Goal: Task Accomplishment & Management: Use online tool/utility

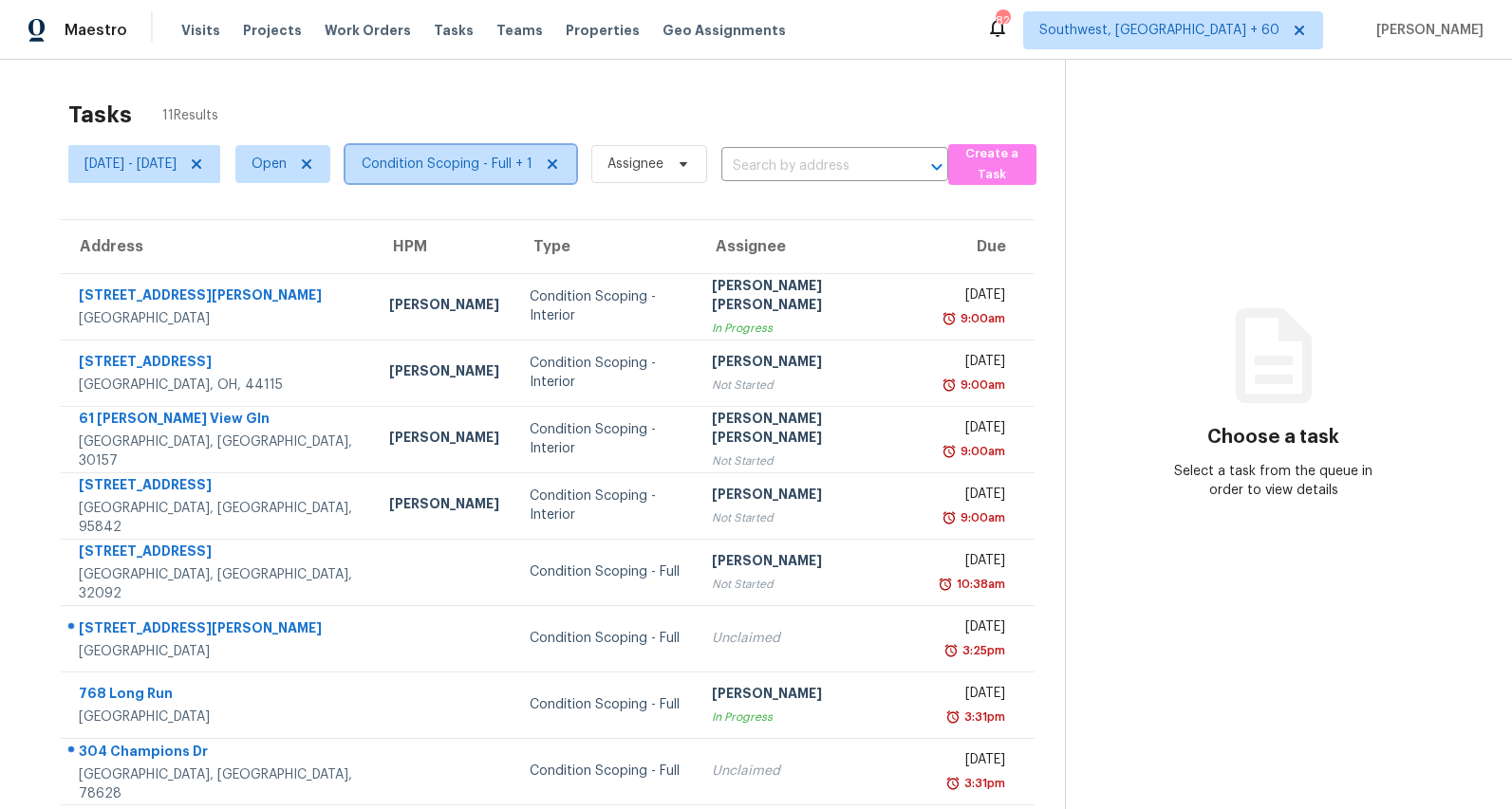
click at [506, 162] on span "Condition Scoping - Full + 1" at bounding box center [447, 163] width 171 height 19
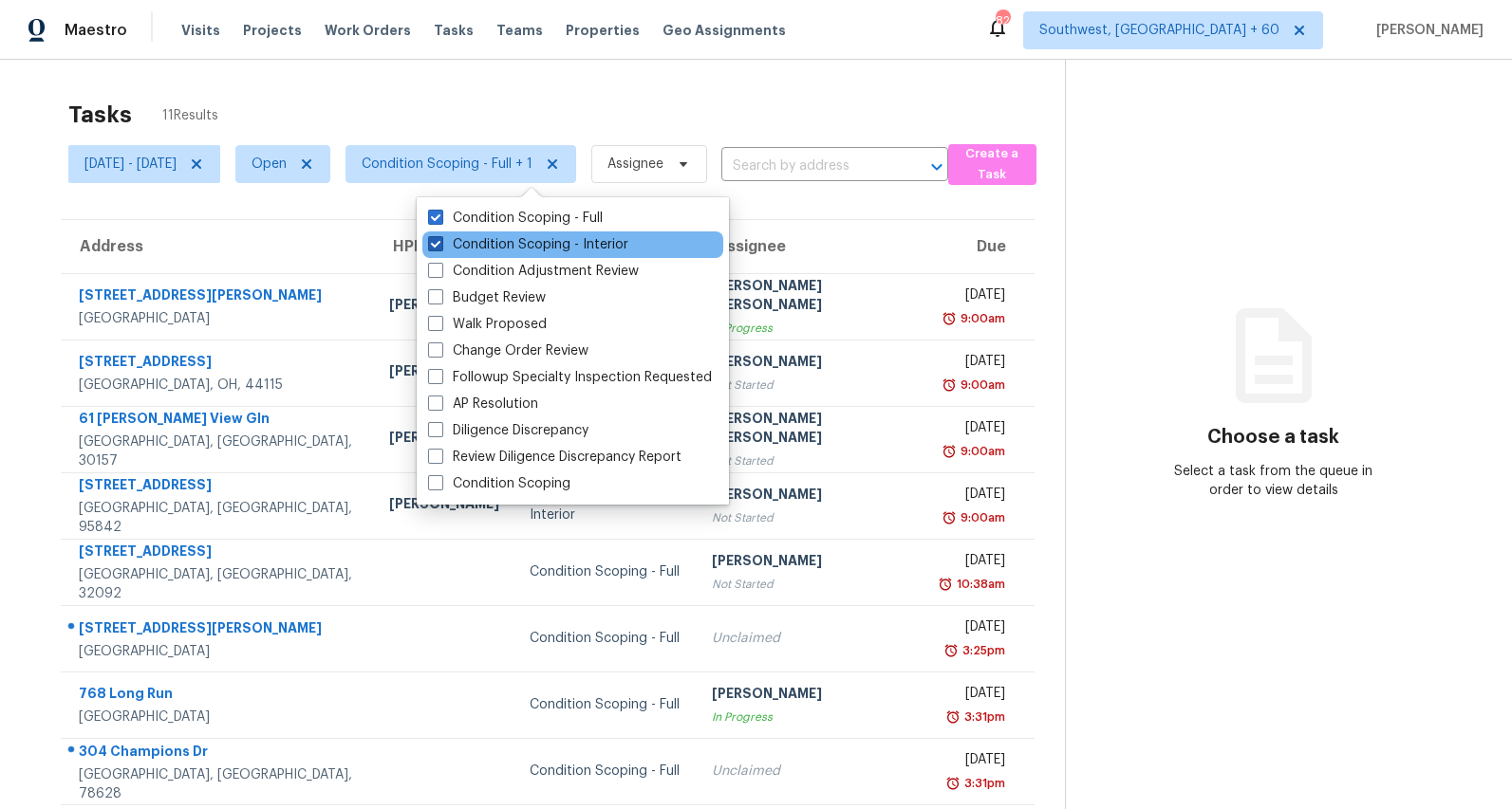
click at [494, 241] on label "Condition Scoping - Interior" at bounding box center [528, 244] width 200 height 19
click at [441, 241] on input "Condition Scoping - Interior" at bounding box center [434, 241] width 13 height 13
checkbox input "false"
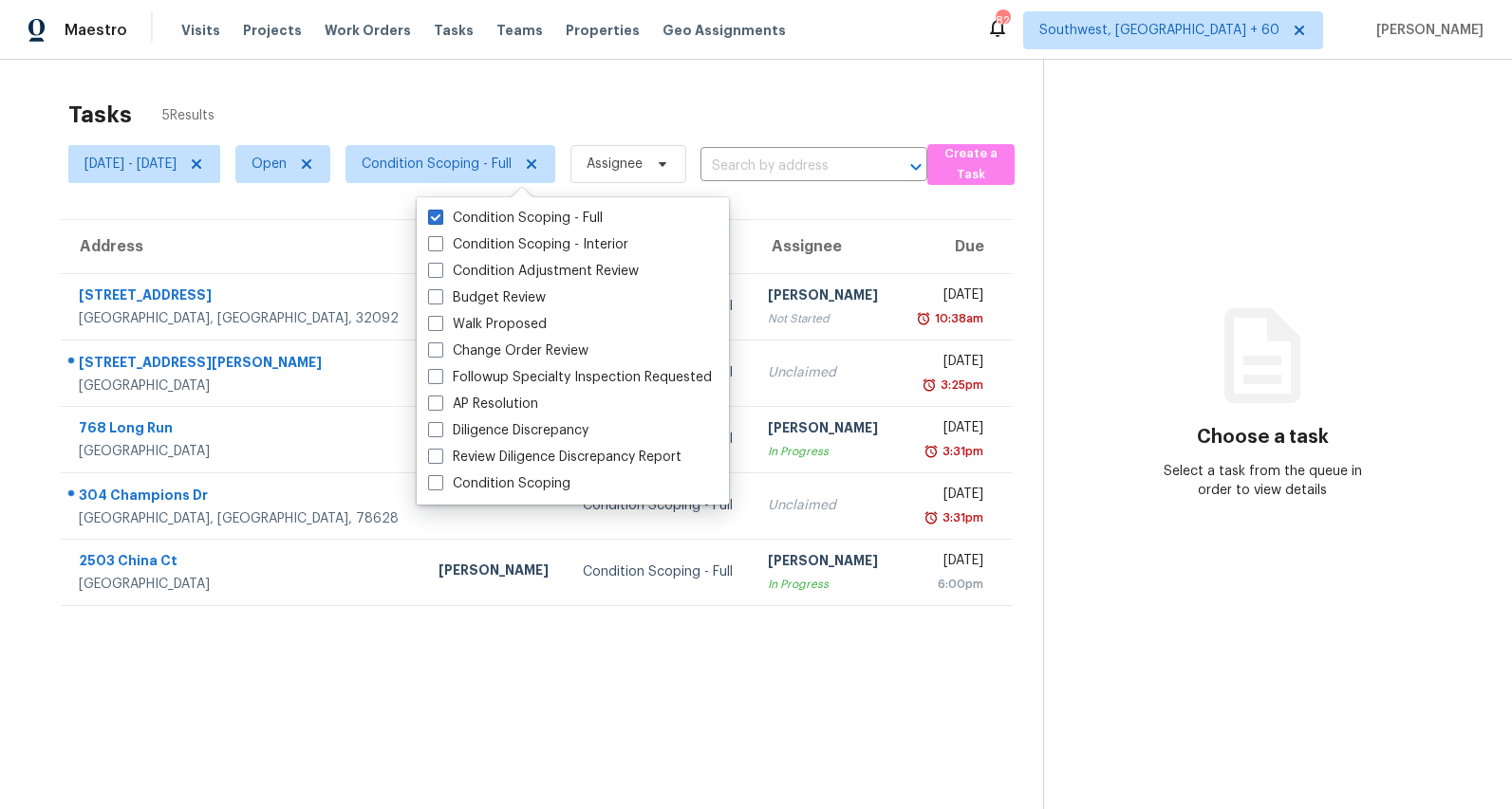
click at [470, 88] on div "Tasks 5 Results Mon, Aug 25 - Thu, Aug 28 Open Condition Scoping - Full Assigne…" at bounding box center [756, 464] width 1512 height 809
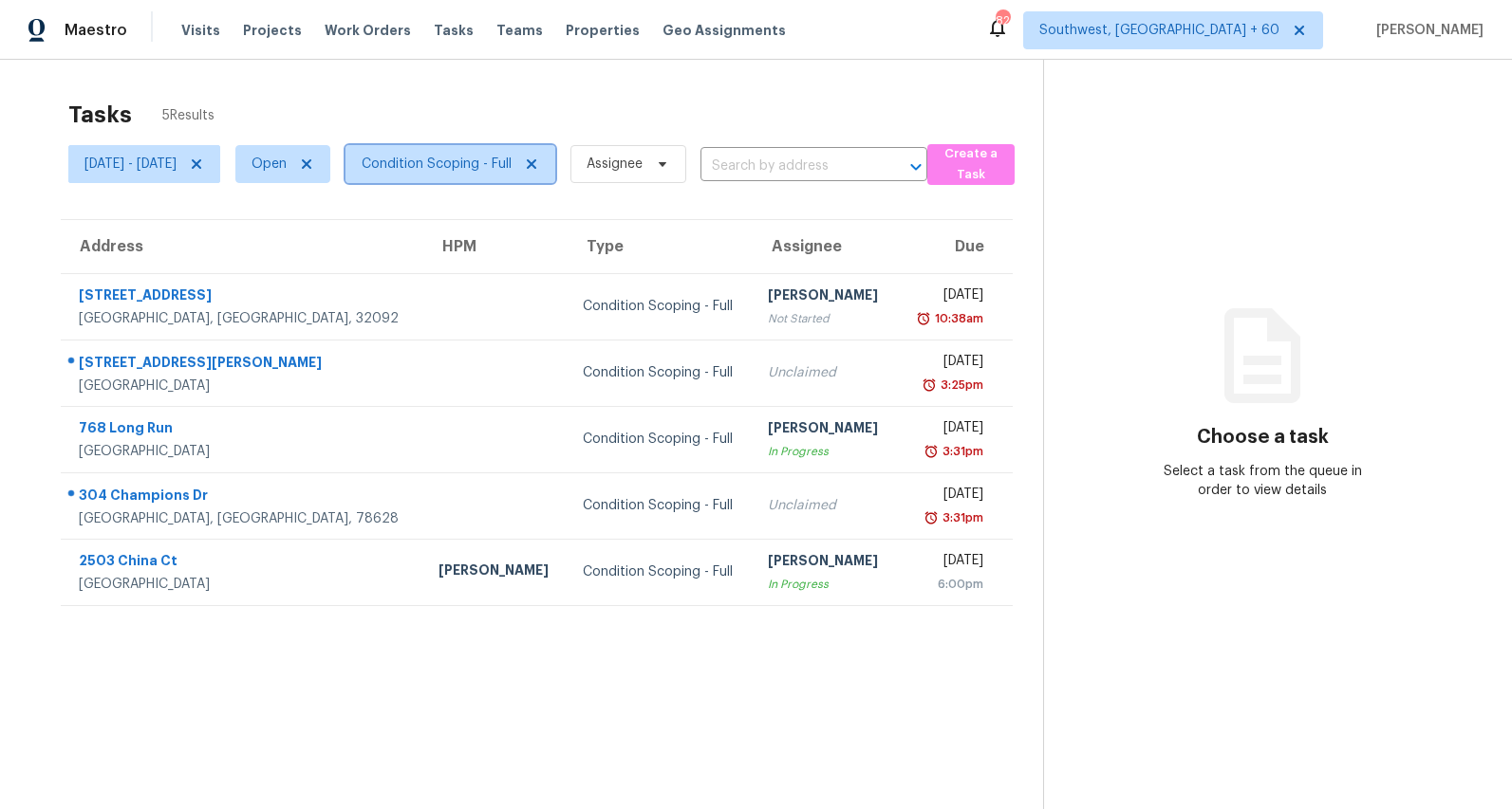
click at [511, 160] on span "Condition Scoping - Full" at bounding box center [436, 163] width 150 height 19
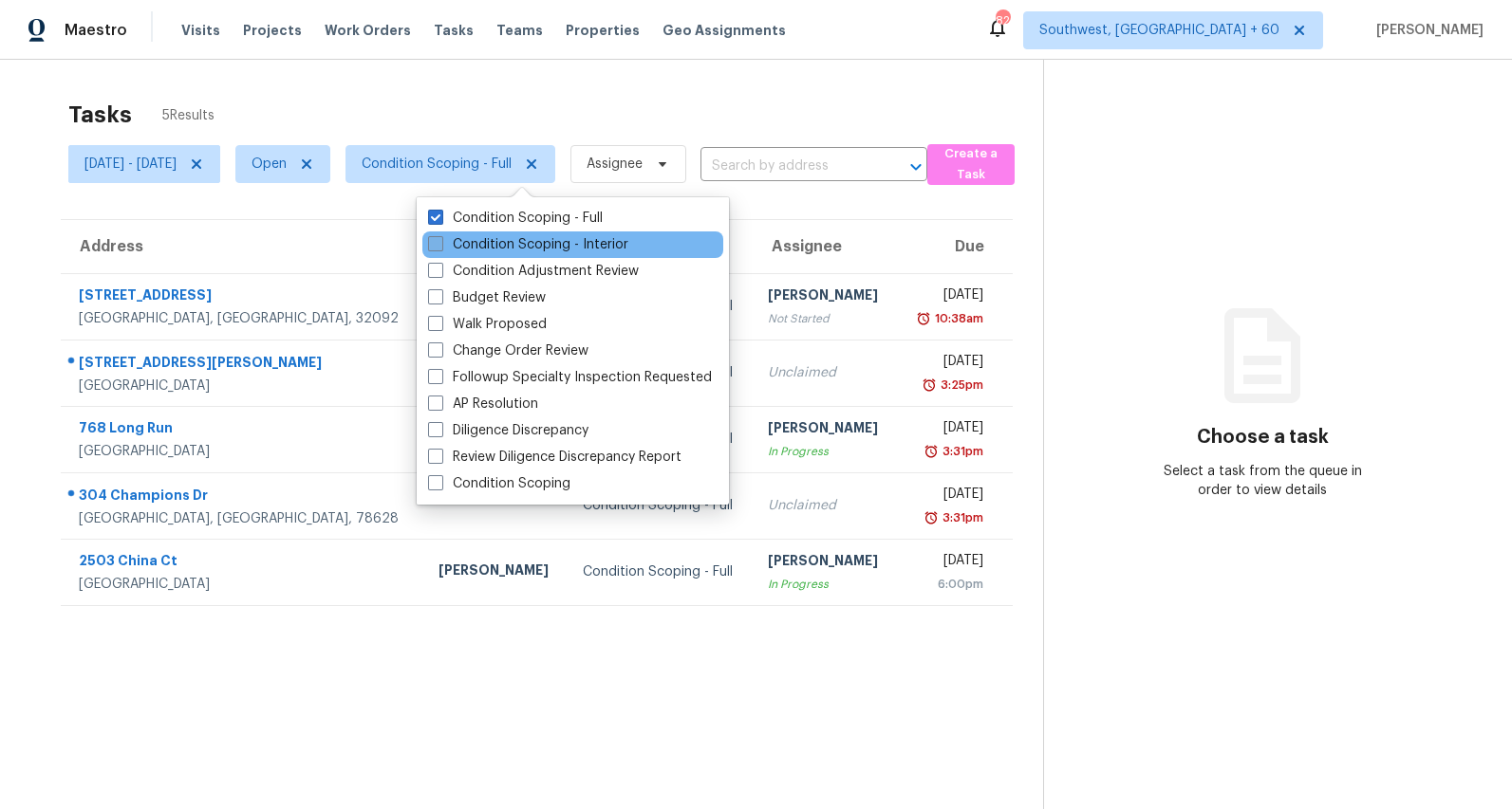
click at [508, 241] on label "Condition Scoping - Interior" at bounding box center [528, 244] width 200 height 19
click at [441, 241] on input "Condition Scoping - Interior" at bounding box center [434, 241] width 13 height 13
checkbox input "true"
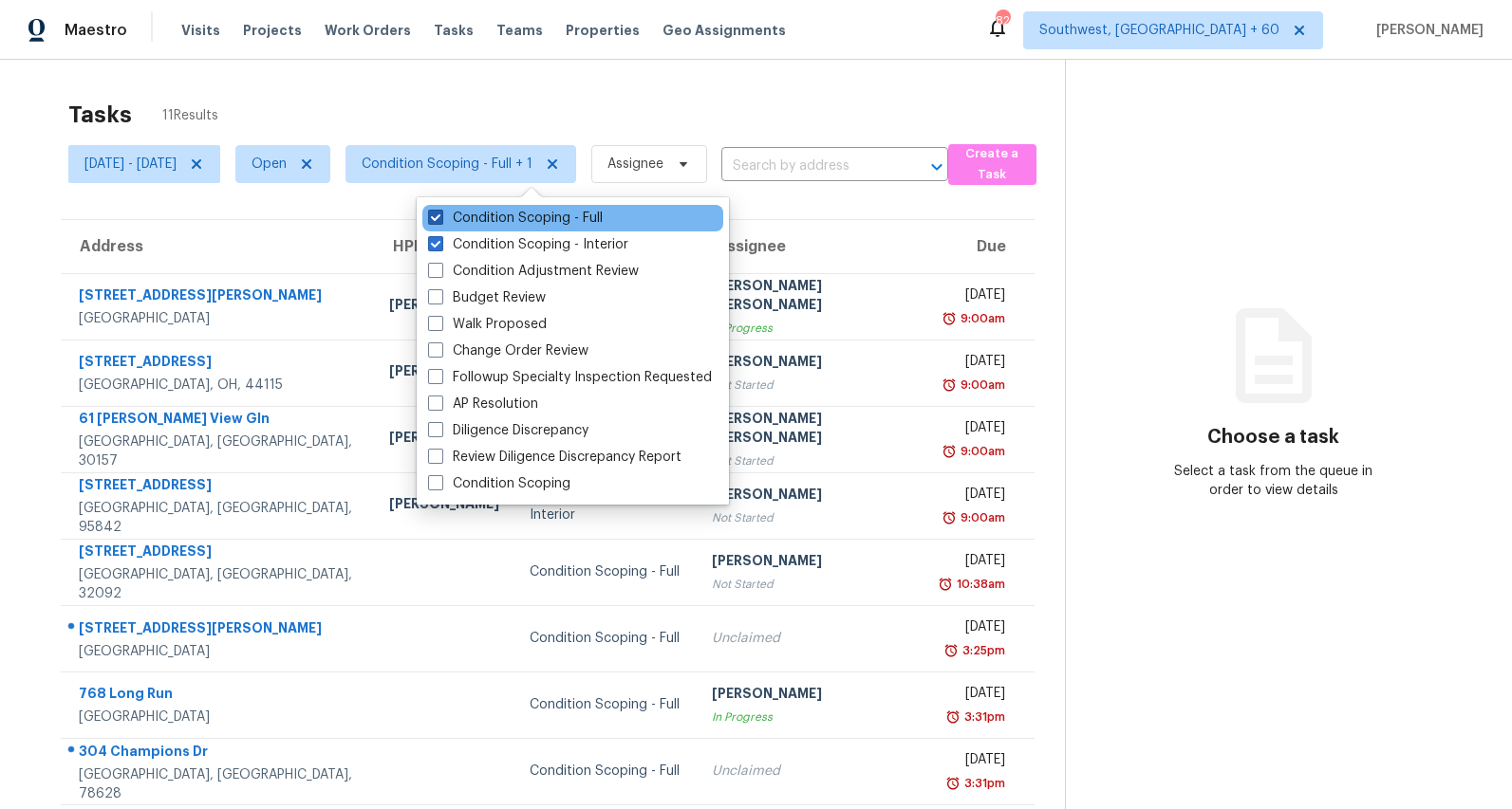
click at [507, 226] on label "Condition Scoping - Full" at bounding box center [515, 218] width 175 height 19
click at [441, 221] on input "Condition Scoping - Full" at bounding box center [434, 215] width 13 height 13
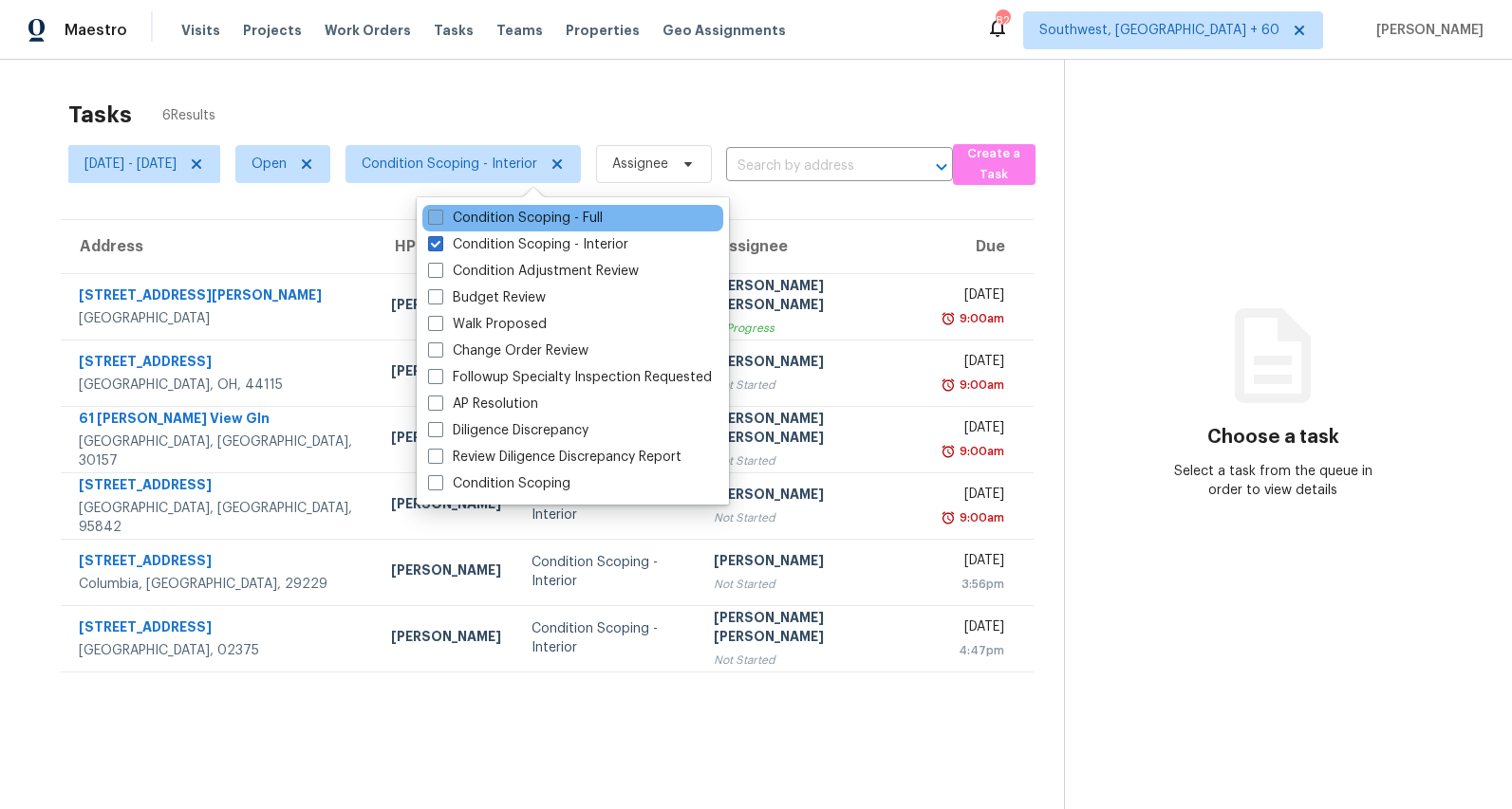
click at [507, 226] on label "Condition Scoping - Full" at bounding box center [515, 218] width 175 height 19
click at [441, 221] on input "Condition Scoping - Full" at bounding box center [434, 215] width 13 height 13
checkbox input "true"
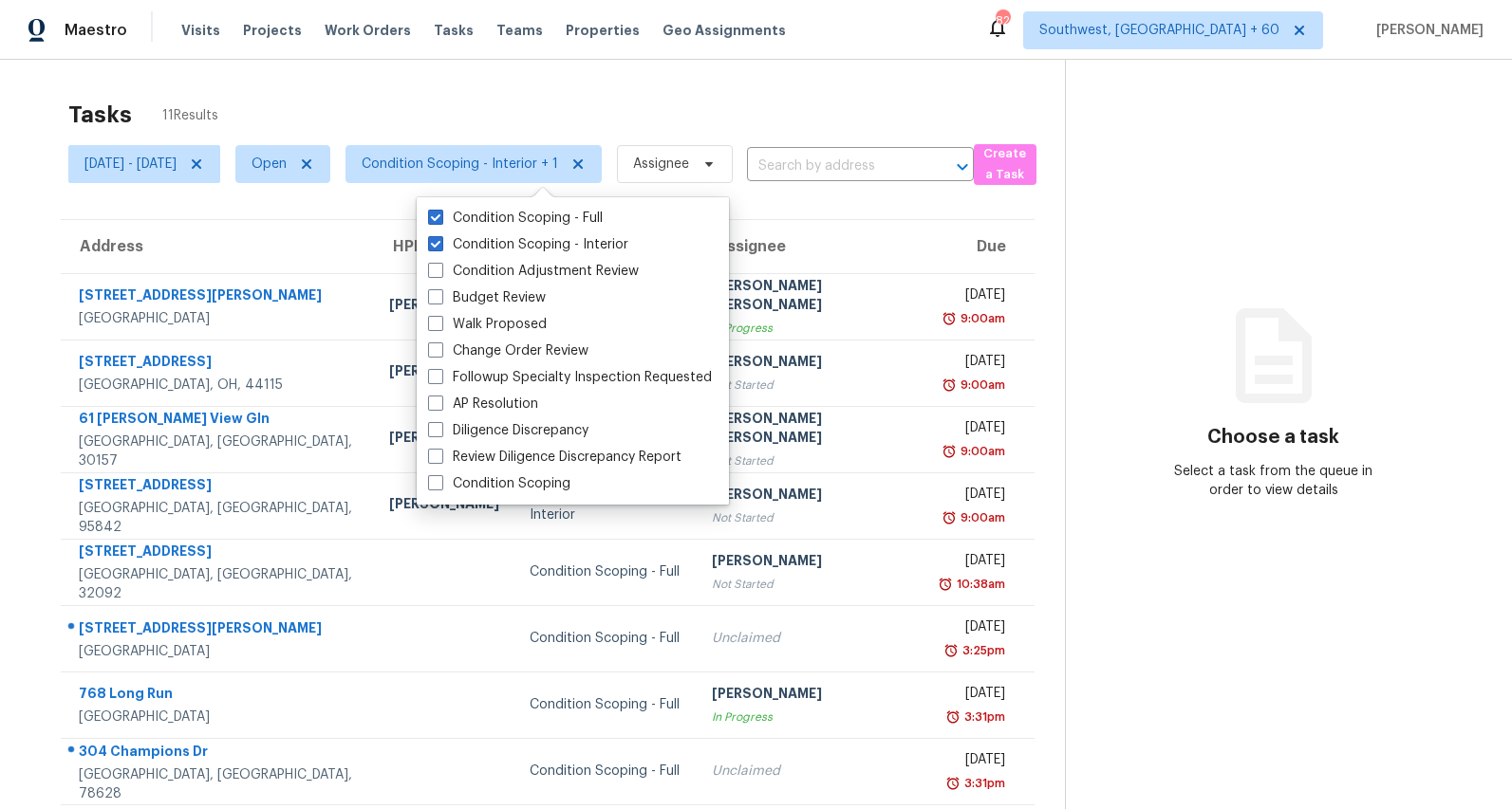
click at [699, 88] on div "Tasks 11 Results Mon, Aug 25 - Thu, Aug 28 Open Condition Scoping - Interior + …" at bounding box center [756, 524] width 1512 height 929
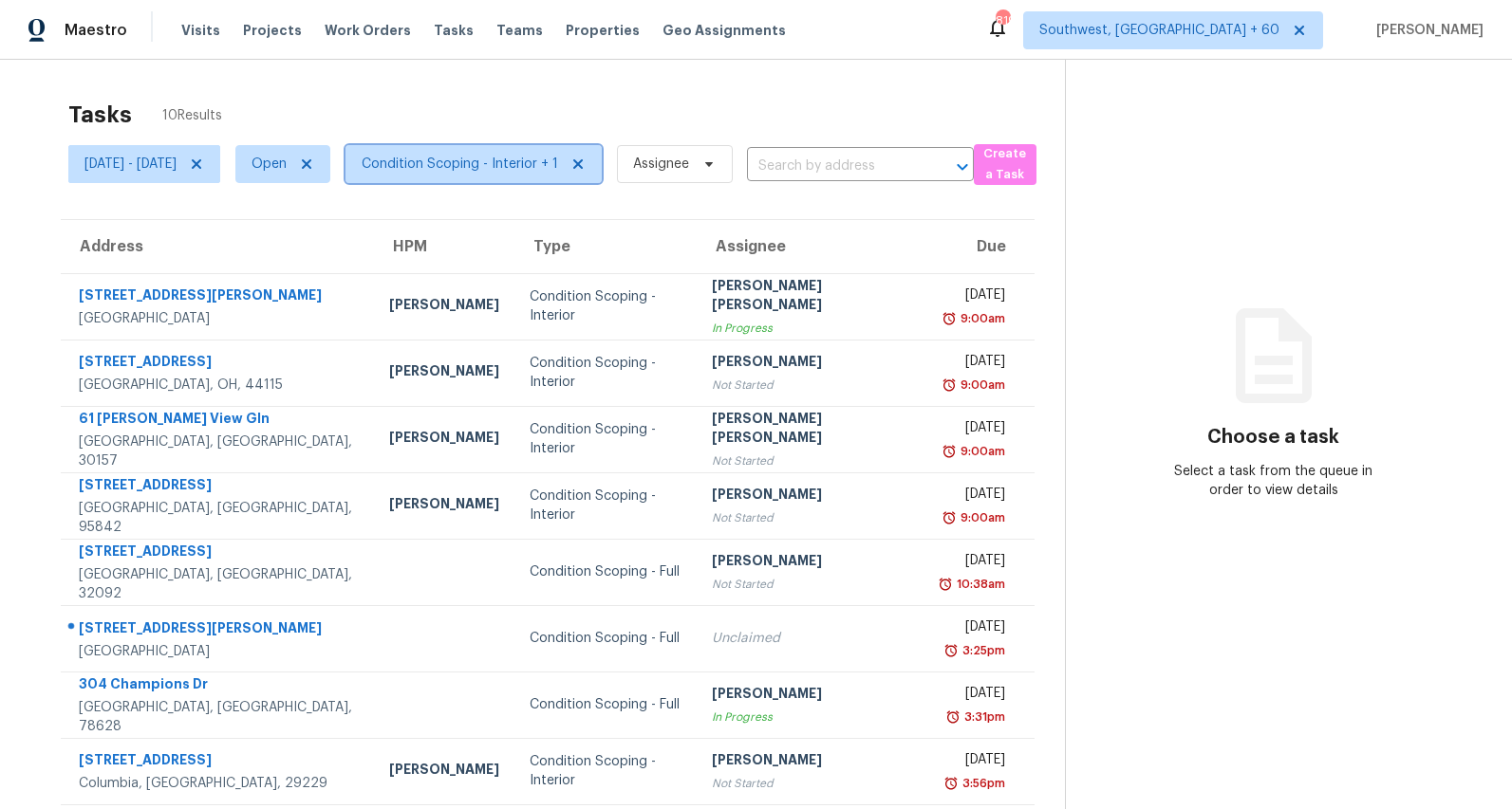
click at [489, 167] on span "Condition Scoping - Interior + 1" at bounding box center [459, 163] width 196 height 19
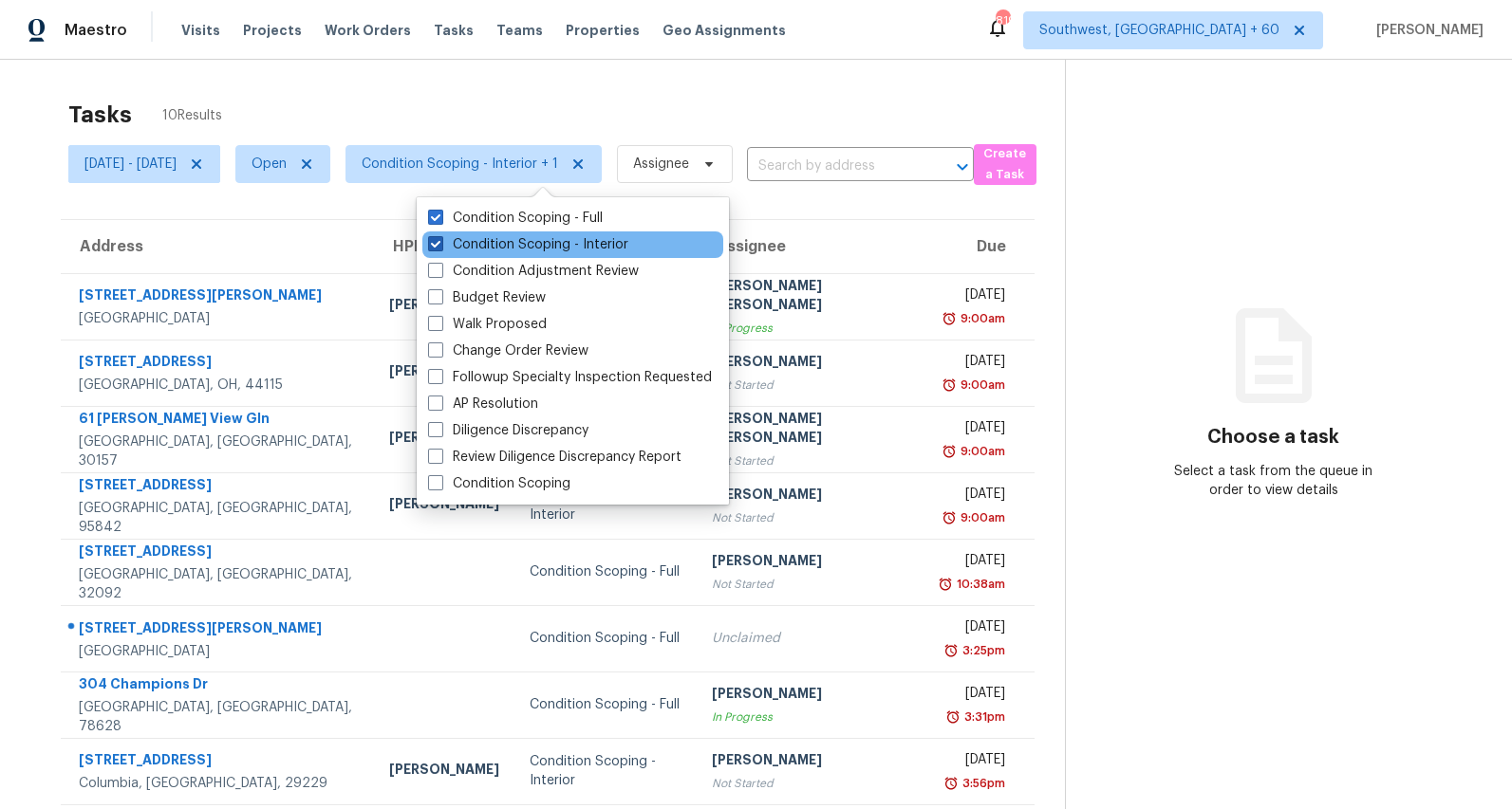
click at [473, 245] on label "Condition Scoping - Interior" at bounding box center [528, 244] width 200 height 19
click at [441, 245] on input "Condition Scoping - Interior" at bounding box center [434, 241] width 13 height 13
checkbox input "false"
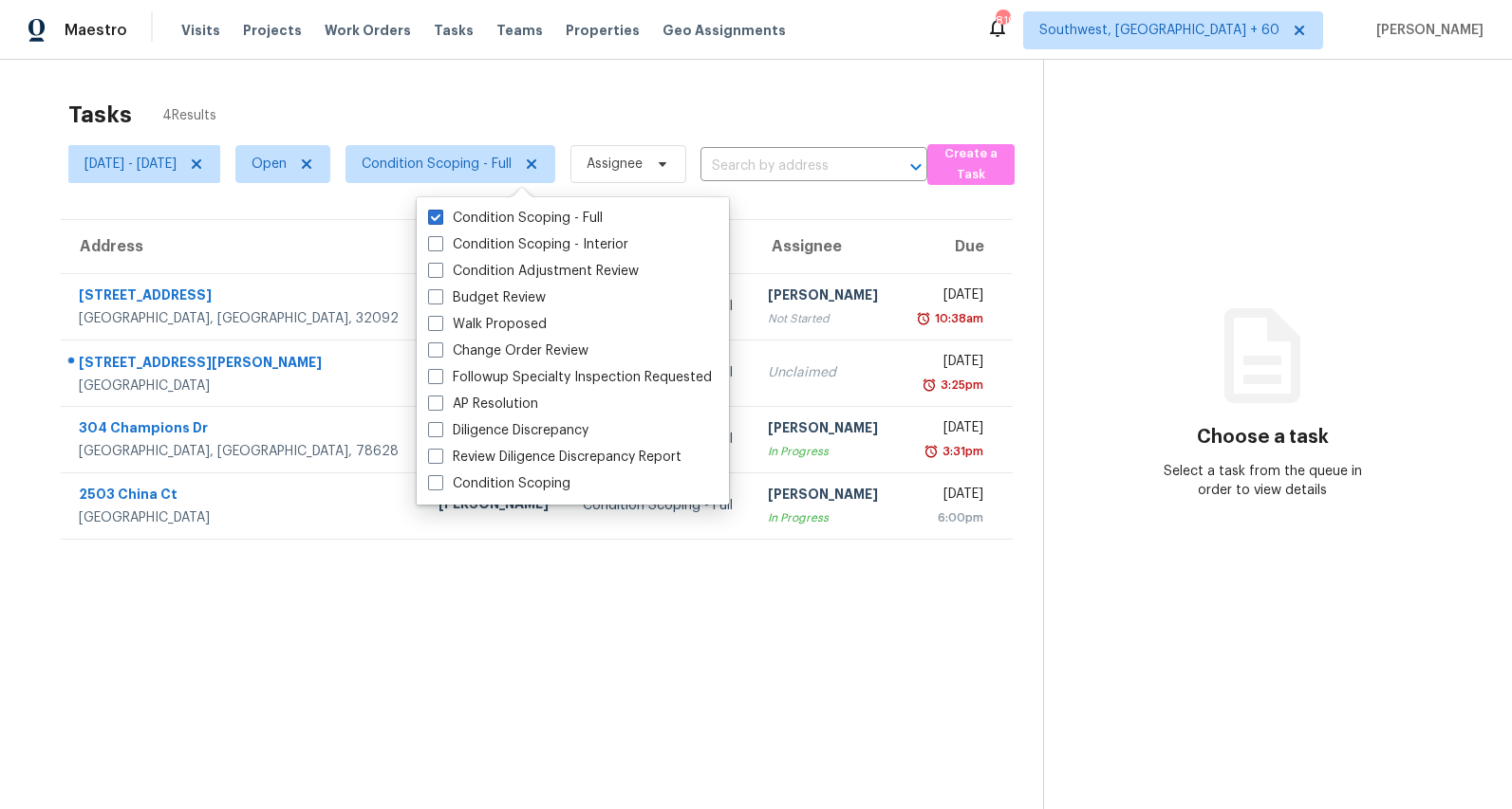
click at [455, 90] on div "Tasks 4 Results" at bounding box center [555, 114] width 974 height 49
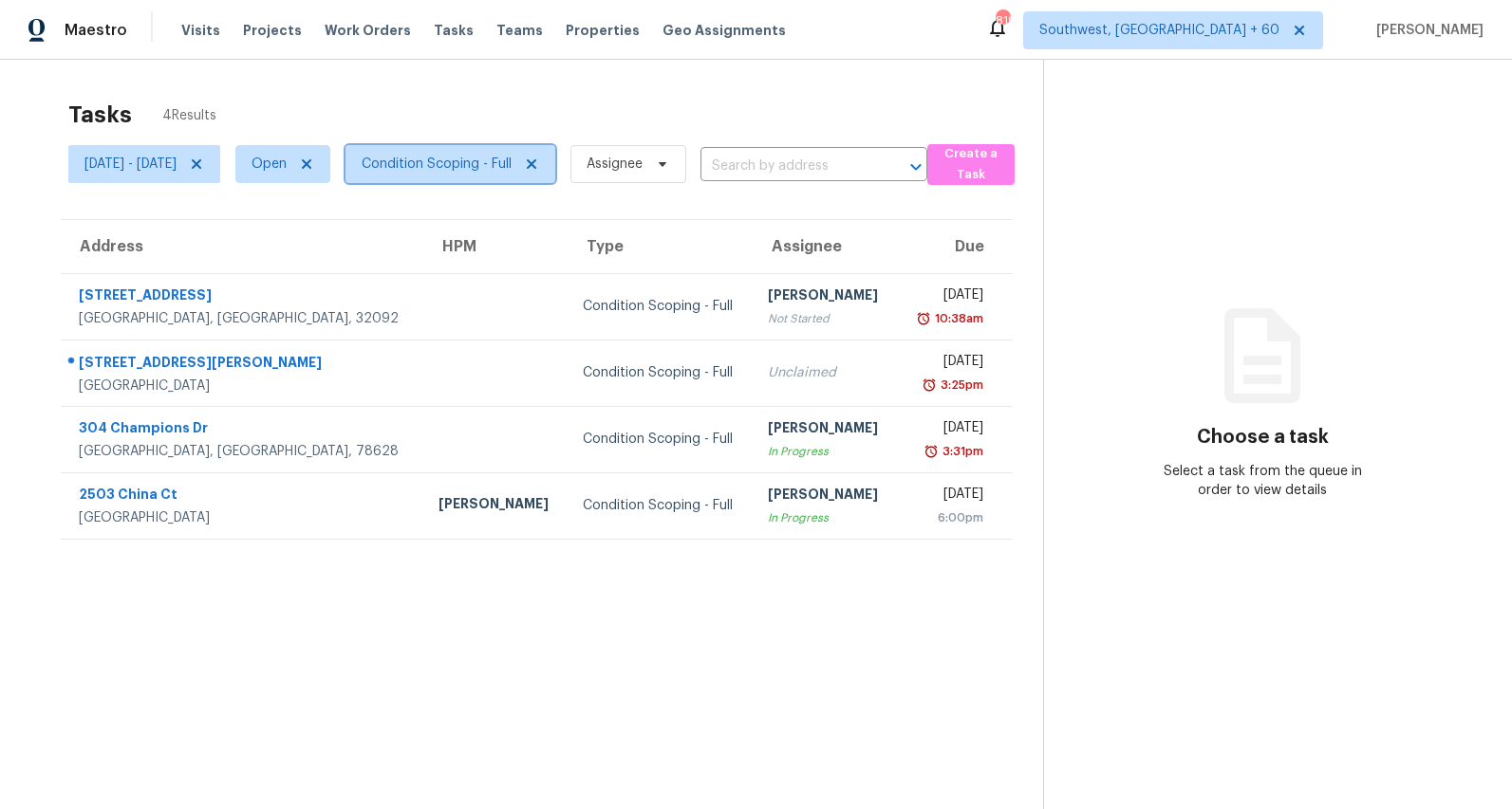
click at [511, 158] on span "Condition Scoping - Full" at bounding box center [436, 163] width 150 height 19
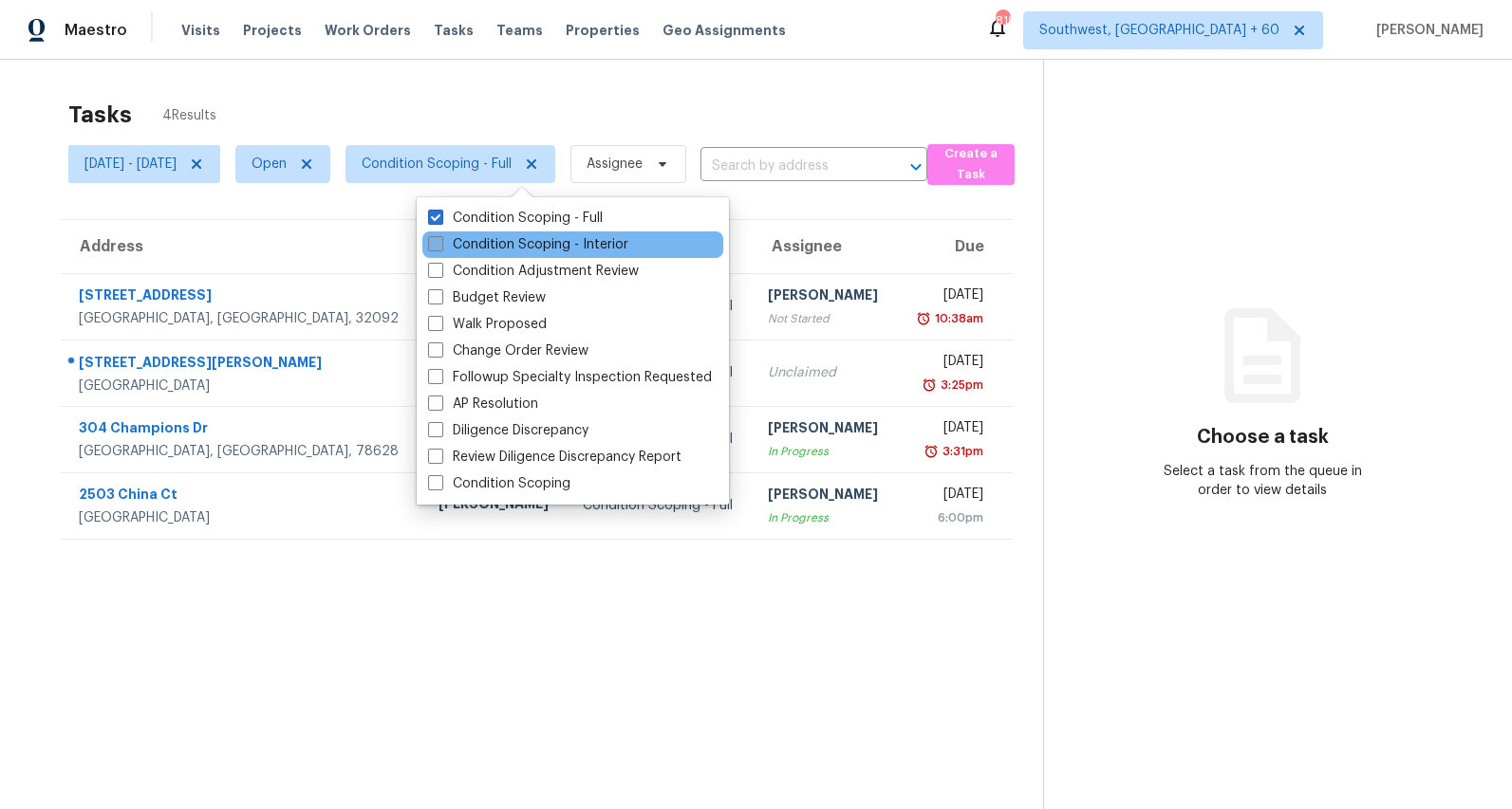
click at [501, 237] on label "Condition Scoping - Interior" at bounding box center [528, 244] width 200 height 19
click at [441, 237] on input "Condition Scoping - Interior" at bounding box center [434, 241] width 13 height 13
checkbox input "true"
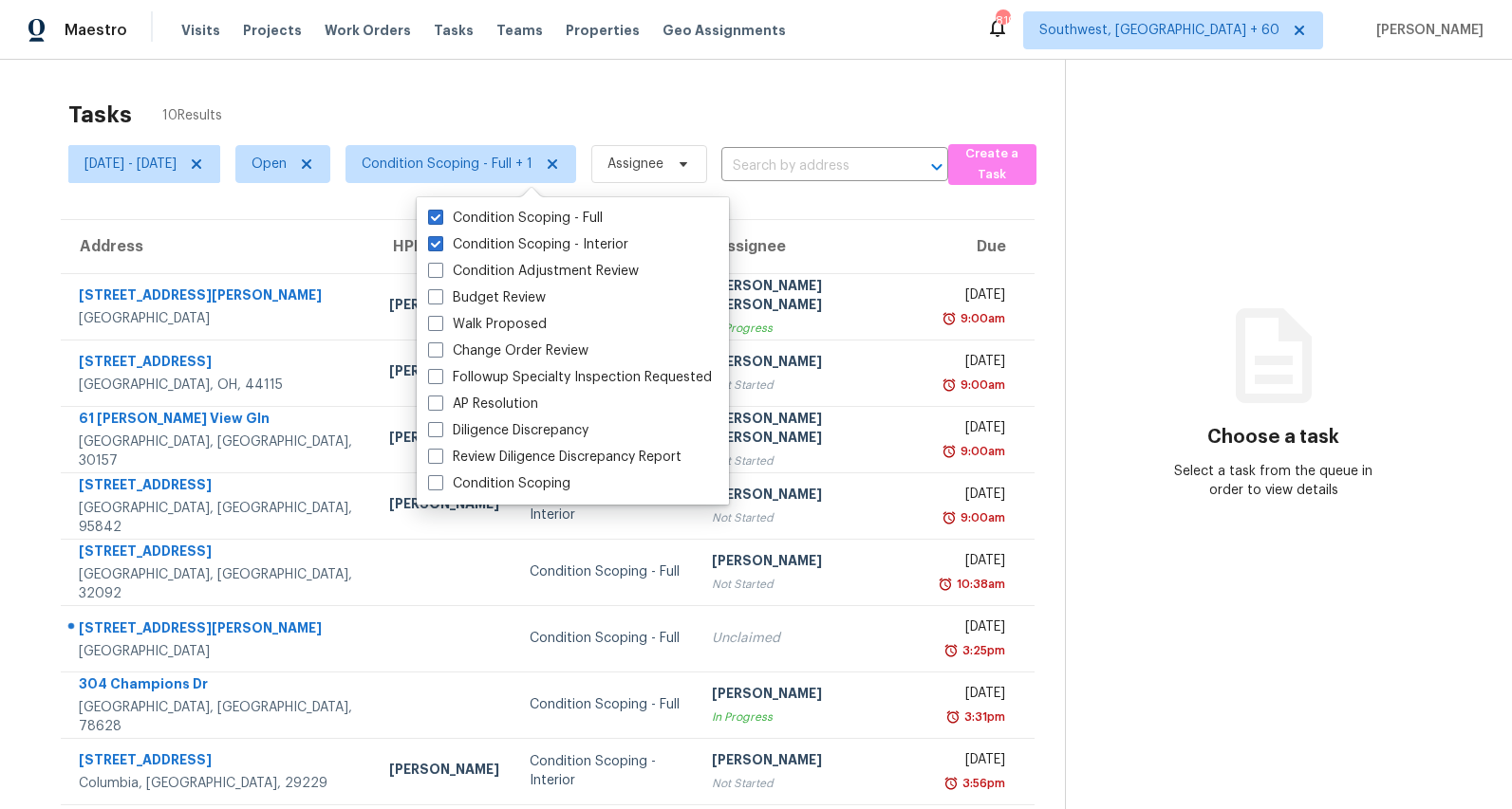
click at [490, 90] on div "Tasks 10 Results" at bounding box center [567, 114] width 997 height 49
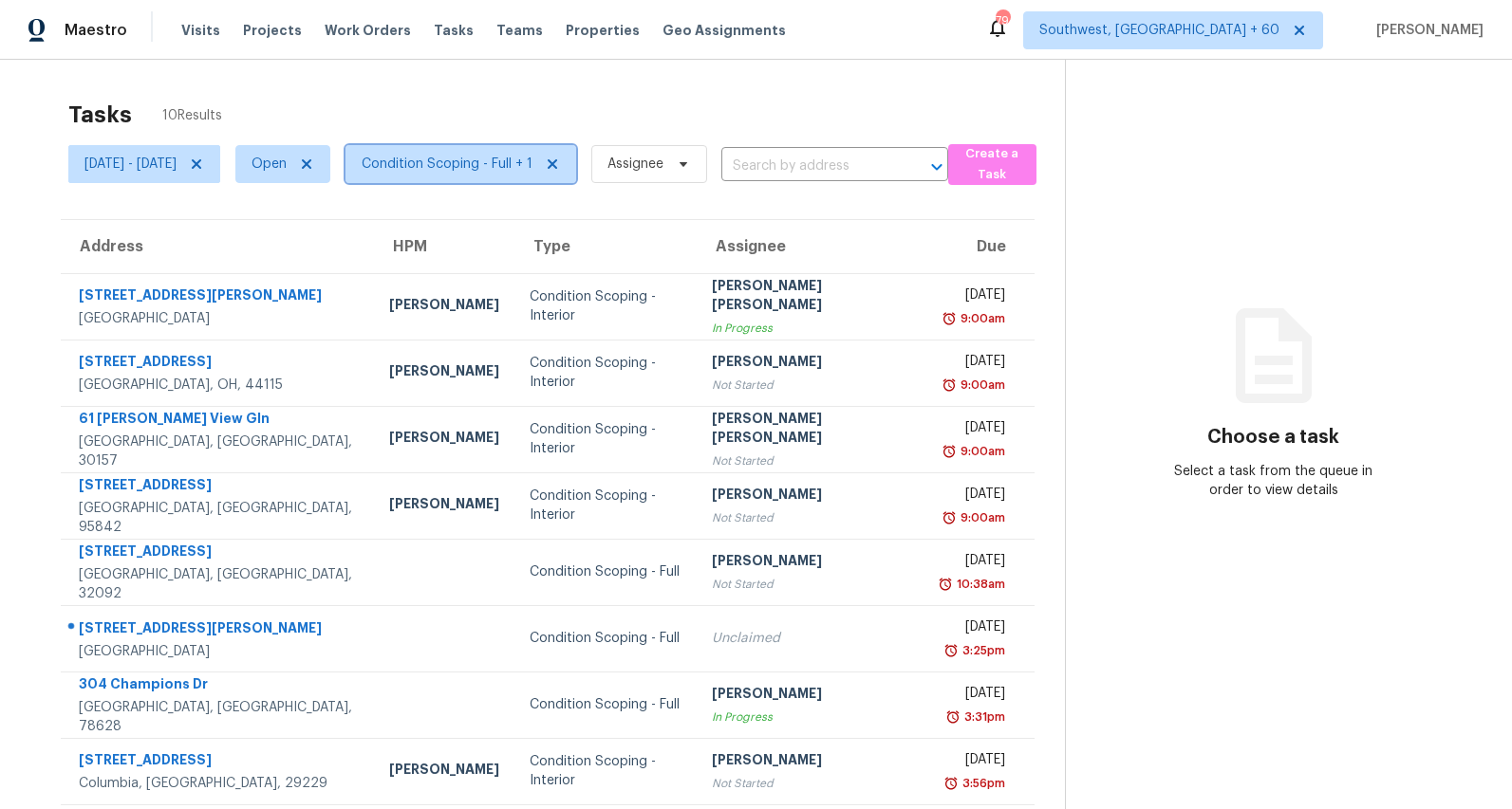
click at [494, 154] on span "Condition Scoping - Full + 1" at bounding box center [447, 163] width 171 height 19
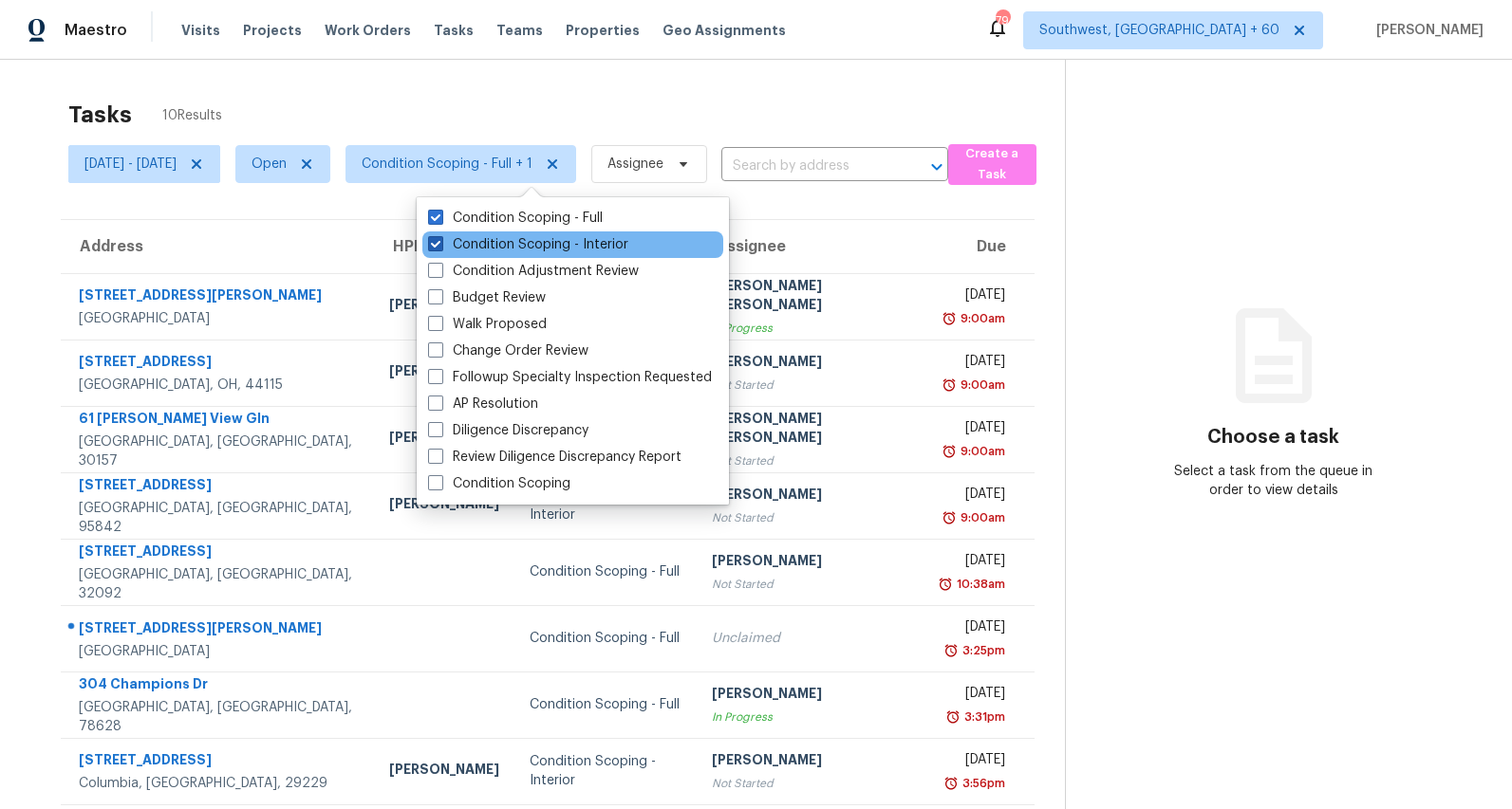
click at [496, 242] on label "Condition Scoping - Interior" at bounding box center [528, 244] width 200 height 19
click at [441, 242] on input "Condition Scoping - Interior" at bounding box center [434, 241] width 13 height 13
checkbox input "false"
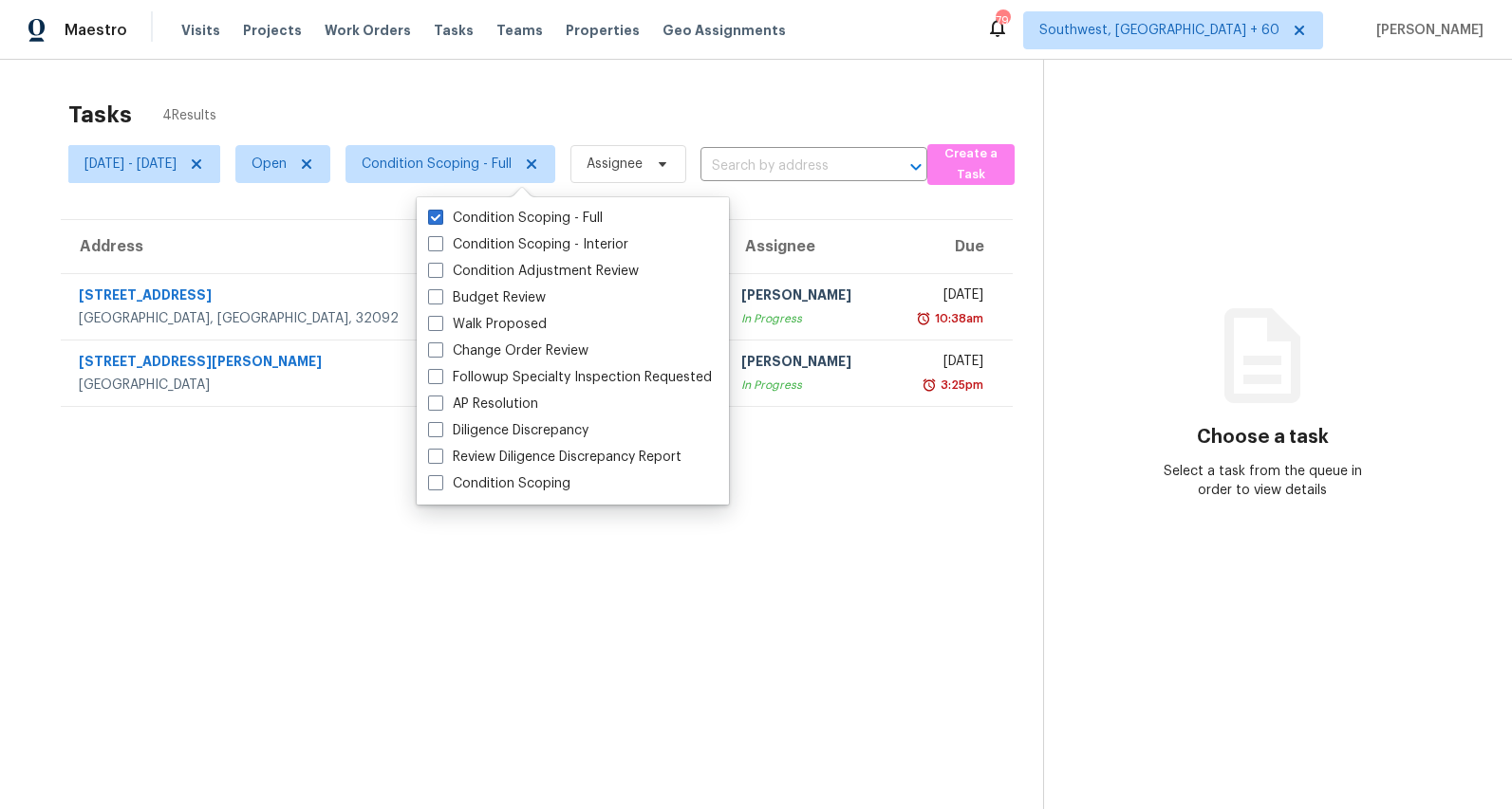
click at [450, 97] on div "Tasks 4 Results" at bounding box center [555, 114] width 974 height 49
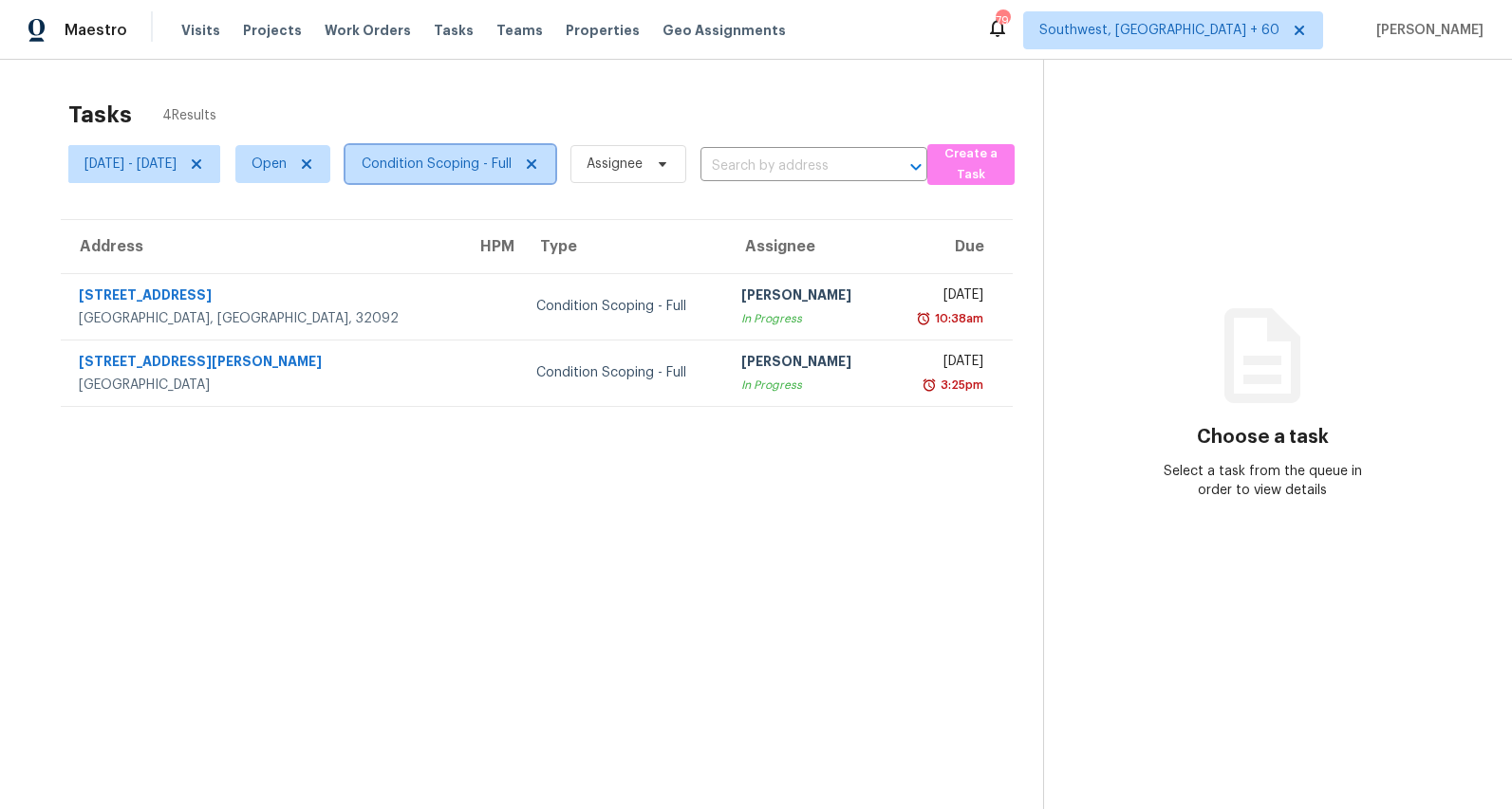
click at [516, 174] on span "Condition Scoping - Full" at bounding box center [450, 164] width 210 height 38
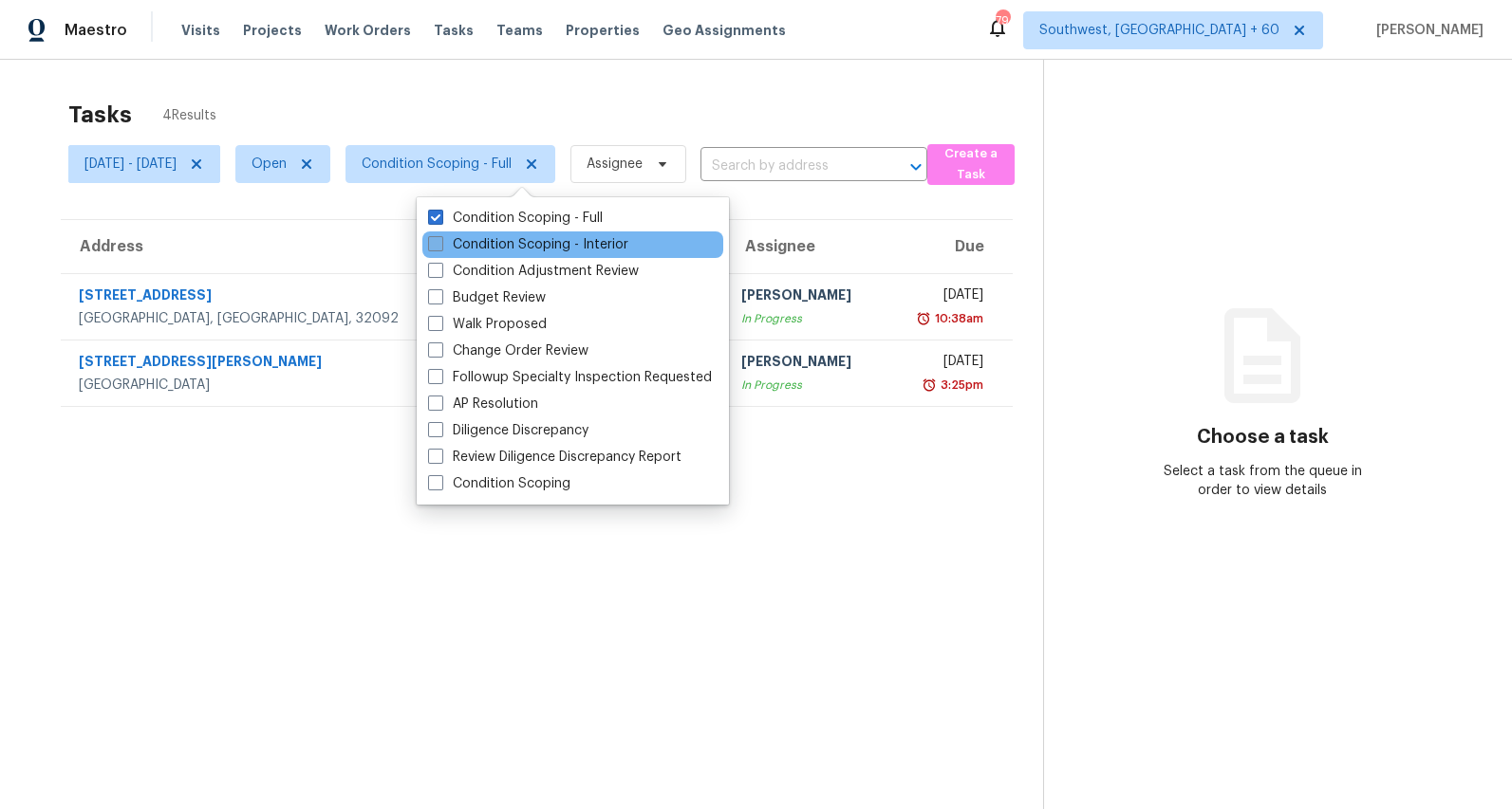
click at [505, 247] on label "Condition Scoping - Interior" at bounding box center [528, 244] width 200 height 19
click at [441, 247] on input "Condition Scoping - Interior" at bounding box center [434, 241] width 13 height 13
checkbox input "true"
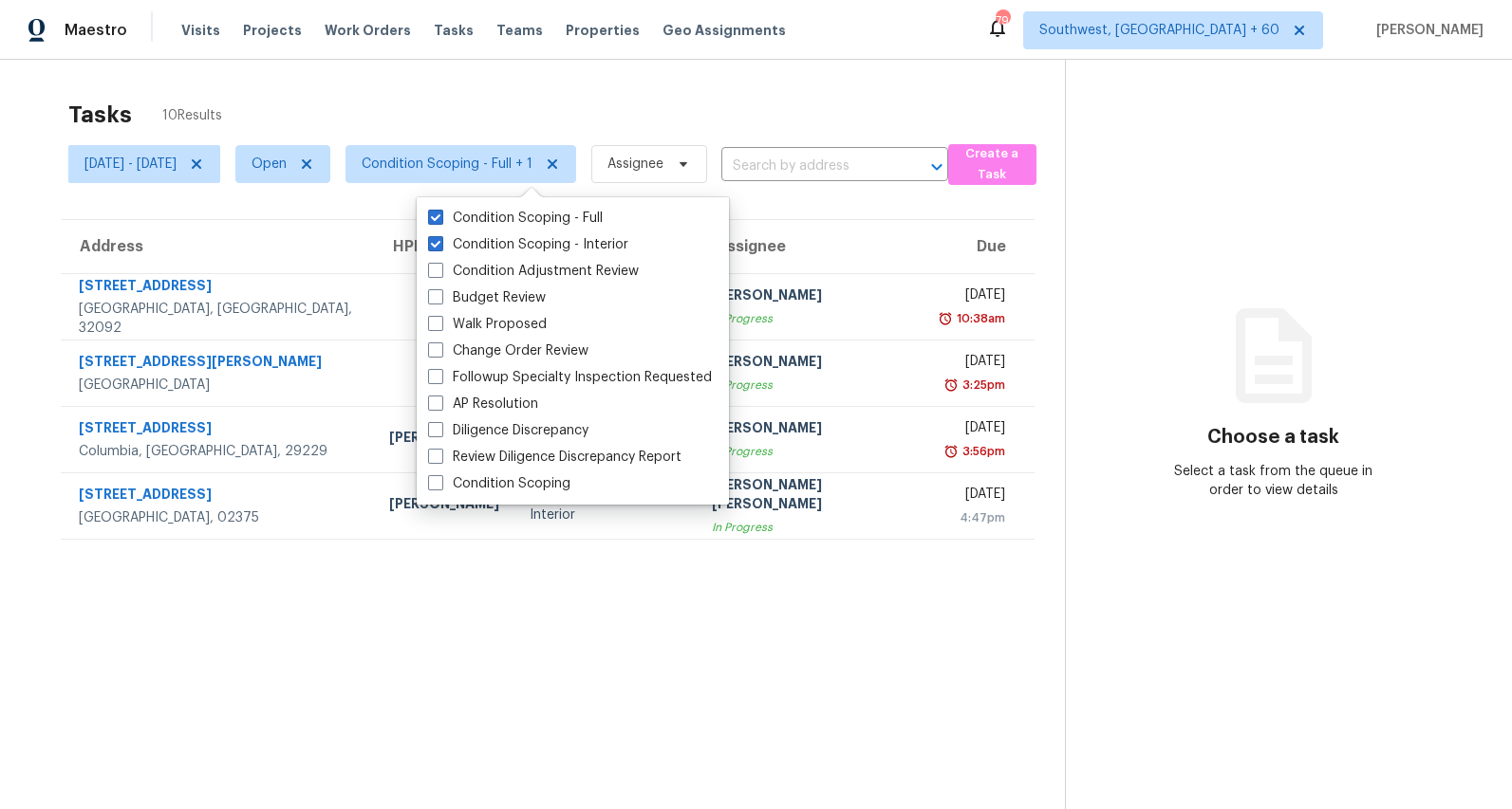
click at [329, 77] on div "Tasks 10 Results Mon, Aug 25 - Thu, Aug 28 Open Condition Scoping - Full + 1 As…" at bounding box center [756, 464] width 1512 height 809
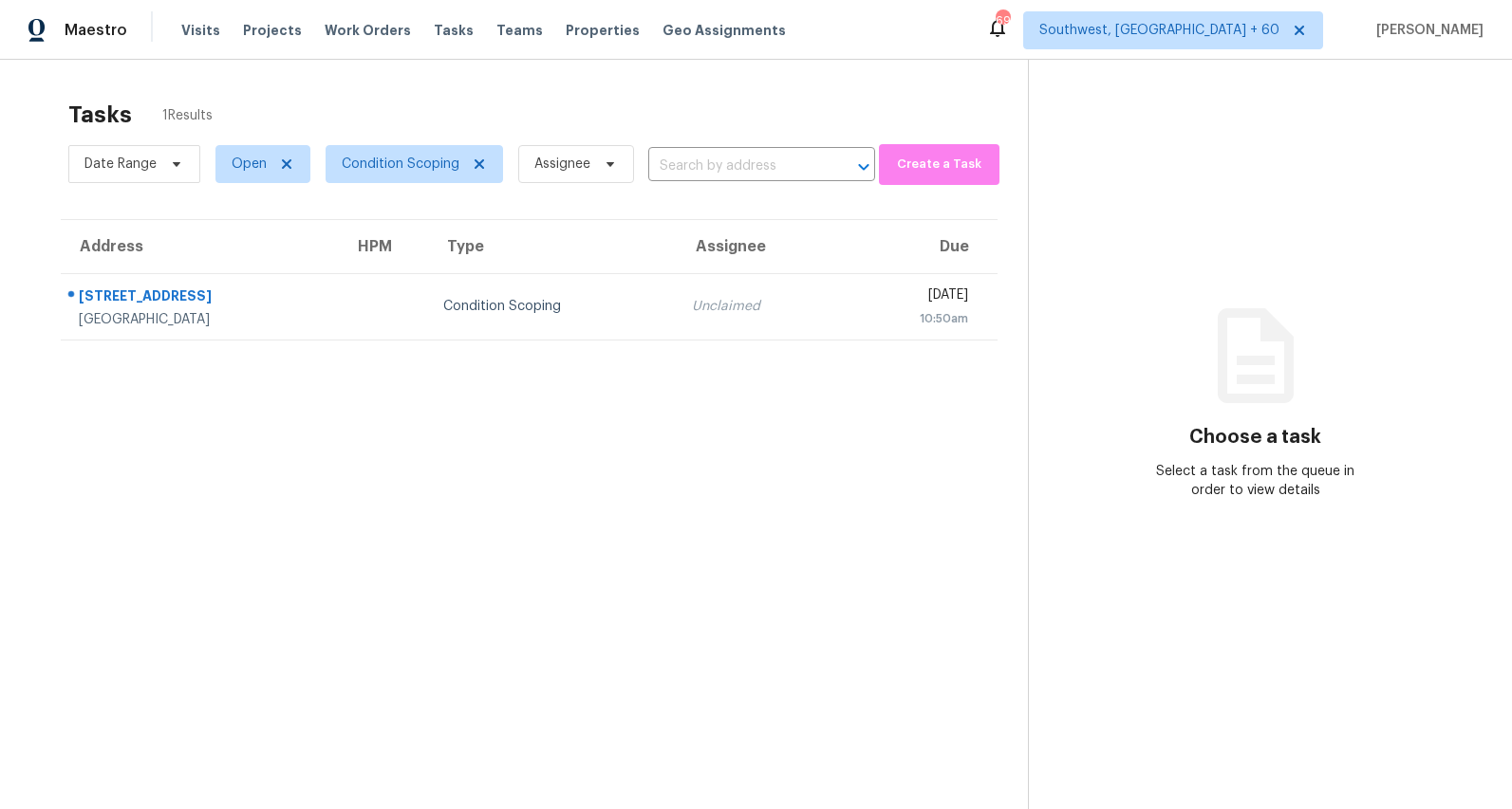
click at [290, 106] on div "Tasks 1 Results" at bounding box center [548, 114] width 960 height 49
click at [513, 106] on div "Tasks 1 Results" at bounding box center [548, 114] width 960 height 49
